Goal: Task Accomplishment & Management: Manage account settings

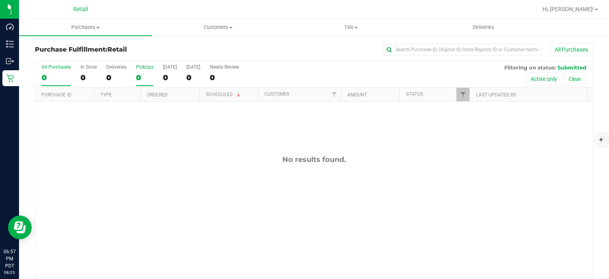
click at [146, 74] on div "0" at bounding box center [144, 77] width 17 height 9
click at [0, 0] on input "PickUps 0" at bounding box center [0, 0] width 0 height 0
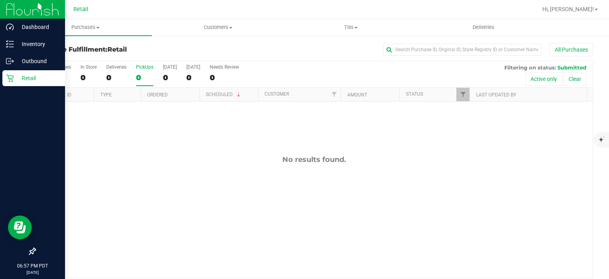
click at [12, 78] on icon at bounding box center [10, 78] width 8 height 8
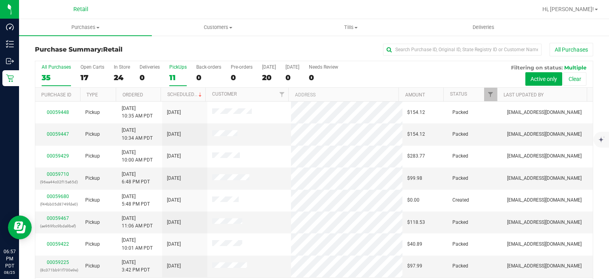
click at [179, 67] on div "PickUps" at bounding box center [177, 67] width 17 height 6
click at [0, 0] on input "PickUps 11" at bounding box center [0, 0] width 0 height 0
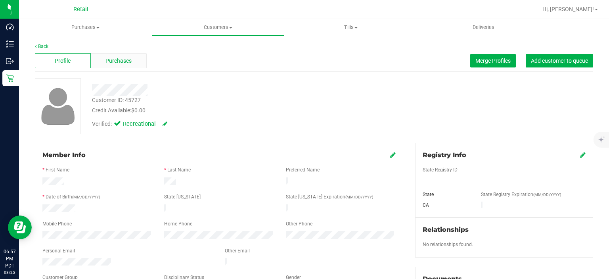
click at [126, 59] on span "Purchases" at bounding box center [118, 61] width 26 height 8
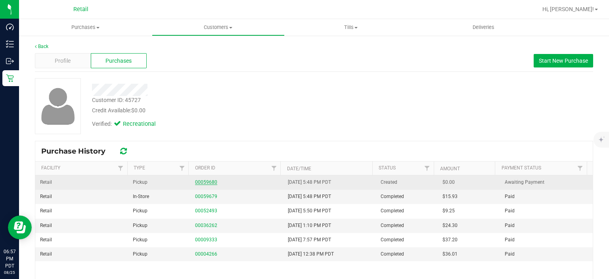
click at [206, 180] on link "00059680" at bounding box center [206, 182] width 22 height 6
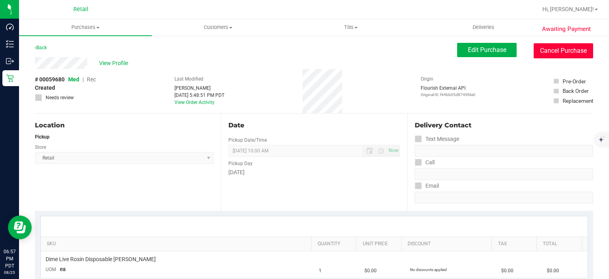
click at [567, 51] on button "Cancel Purchase" at bounding box center [562, 50] width 59 height 15
